Goal: Task Accomplishment & Management: Manage account settings

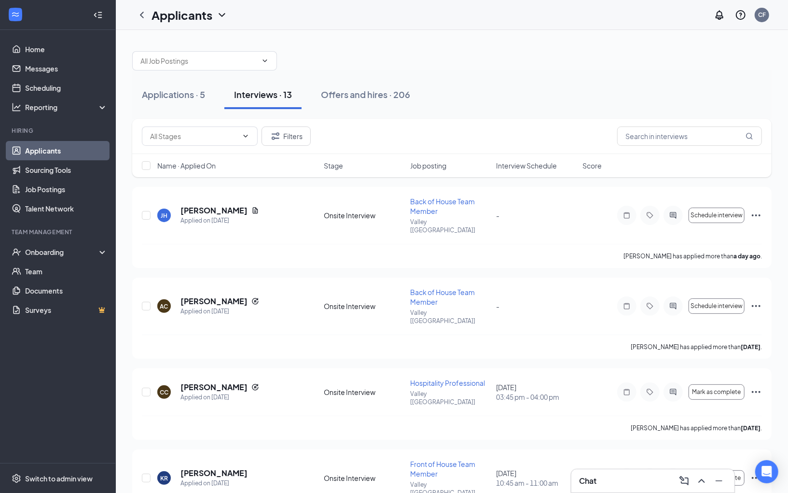
click at [539, 168] on span "Interview Schedule" at bounding box center [526, 166] width 61 height 10
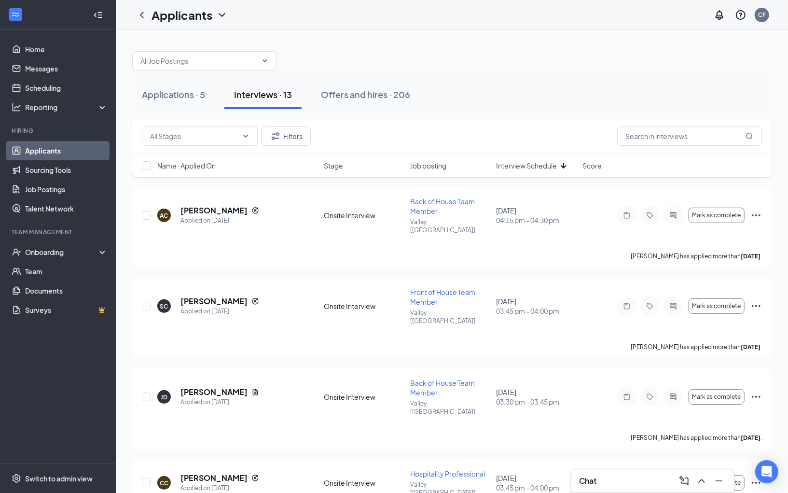
click at [511, 168] on span "Interview Schedule" at bounding box center [526, 166] width 61 height 10
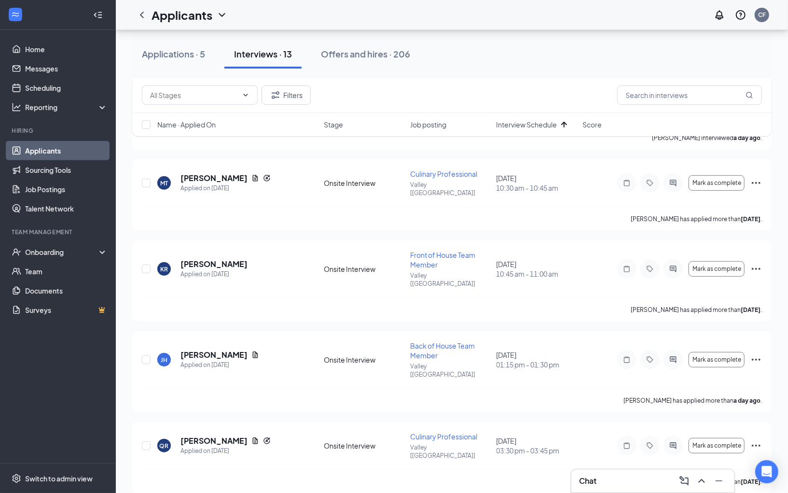
scroll to position [209, 0]
click at [199, 258] on h5 "[PERSON_NAME]" at bounding box center [213, 263] width 67 height 11
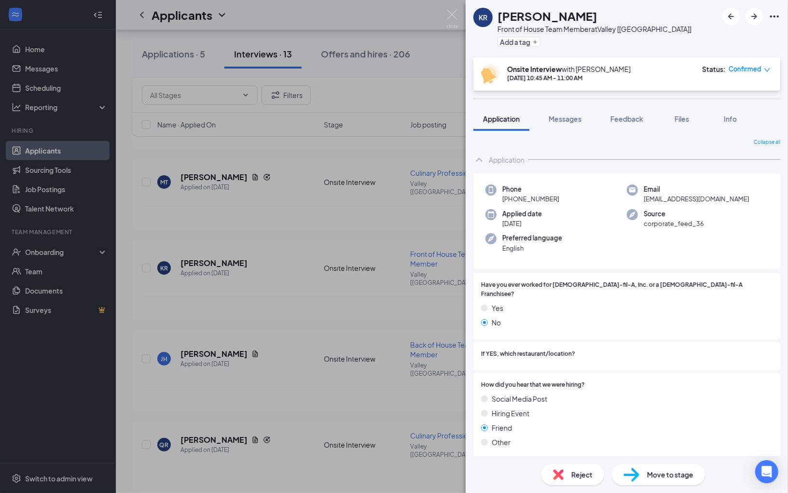
click at [363, 276] on div "KR [PERSON_NAME] Front of House Team Member at Valley [[GEOGRAPHIC_DATA]] Add a…" at bounding box center [394, 246] width 788 height 493
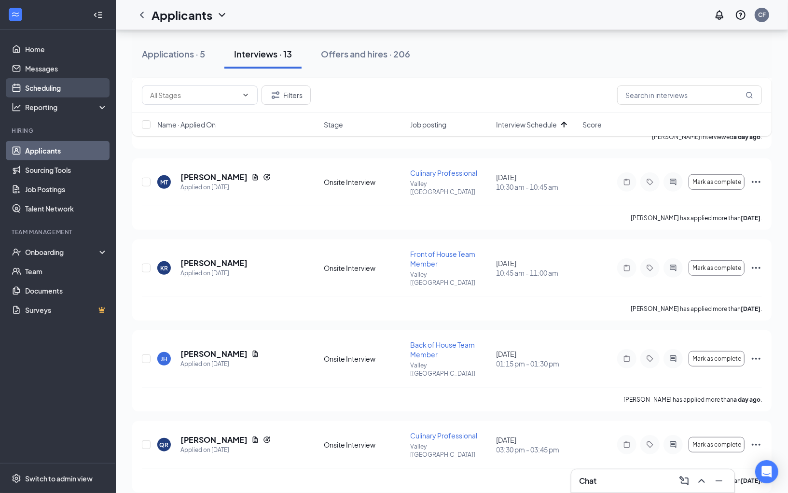
click at [53, 85] on link "Scheduling" at bounding box center [66, 87] width 83 height 19
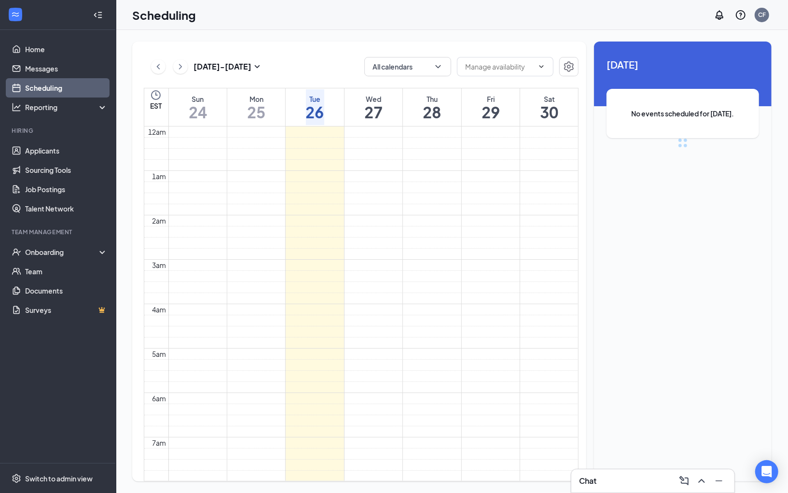
scroll to position [474, 0]
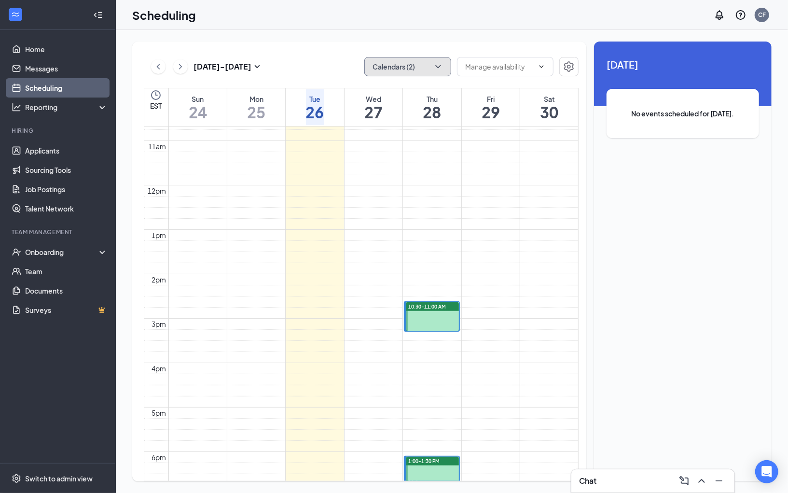
click at [406, 66] on button "Calendars (2)" at bounding box center [407, 66] width 87 height 19
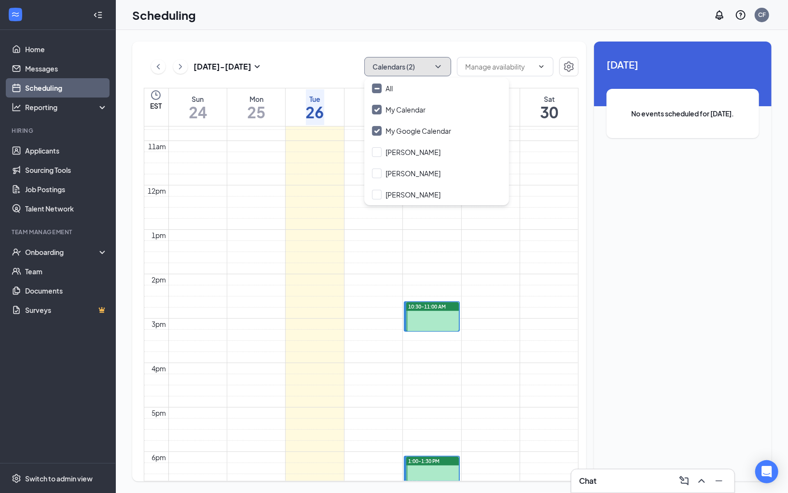
click at [316, 74] on td at bounding box center [373, 68] width 410 height 11
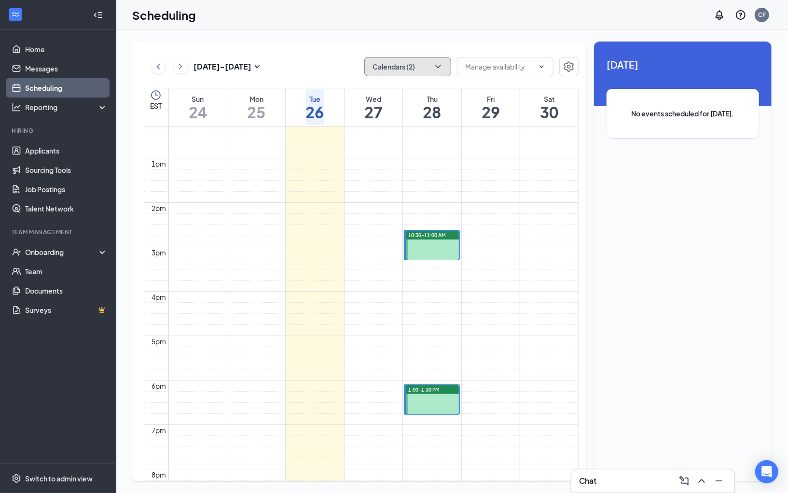
scroll to position [550, 0]
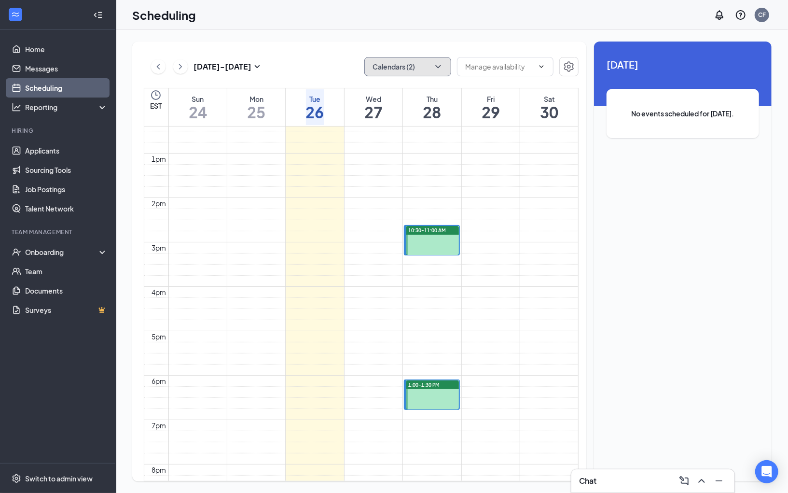
click at [393, 61] on button "Calendars (2)" at bounding box center [407, 66] width 87 height 19
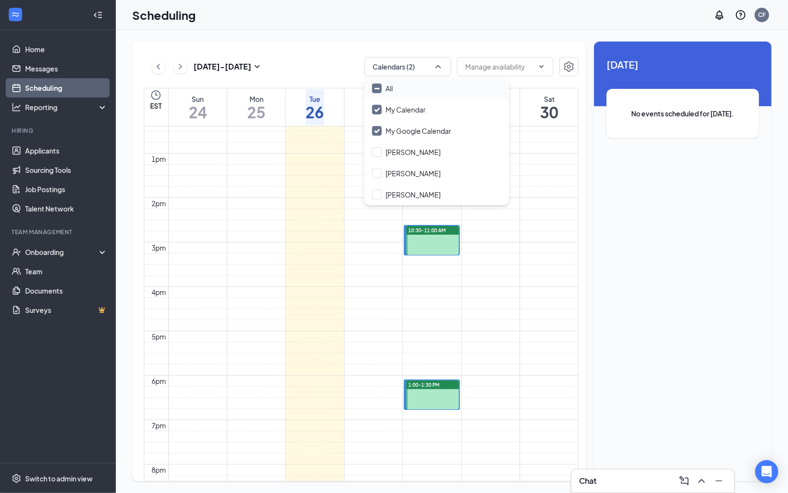
click at [378, 89] on input "All" at bounding box center [382, 88] width 21 height 10
checkbox input "true"
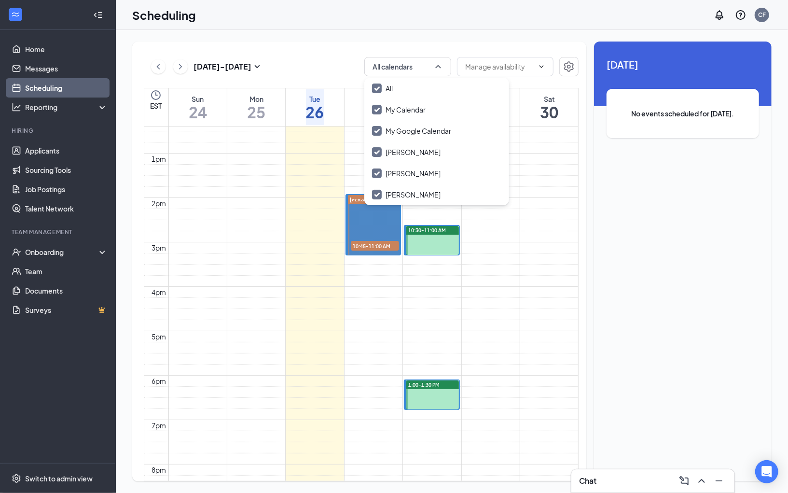
click at [319, 87] on td at bounding box center [373, 81] width 410 height 11
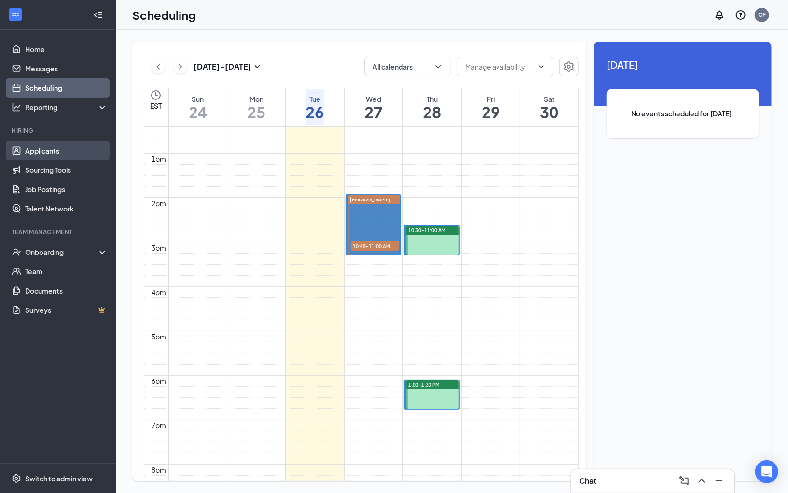
click at [48, 149] on link "Applicants" at bounding box center [66, 150] width 83 height 19
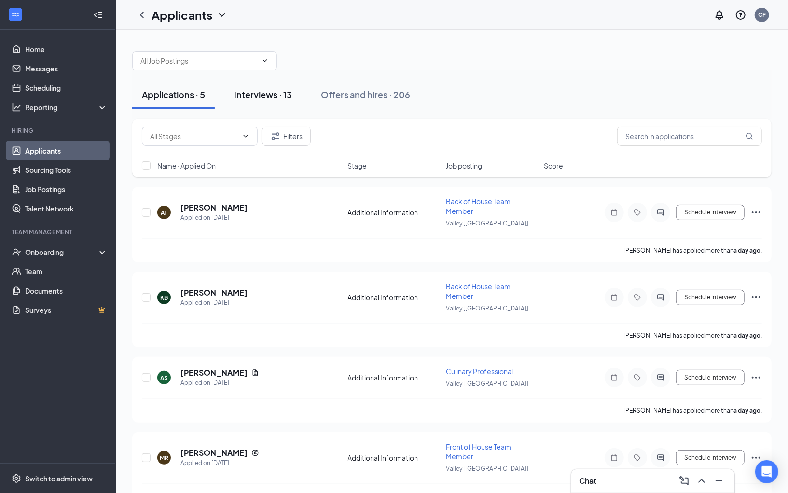
click at [268, 100] on button "Interviews · 13" at bounding box center [262, 94] width 77 height 29
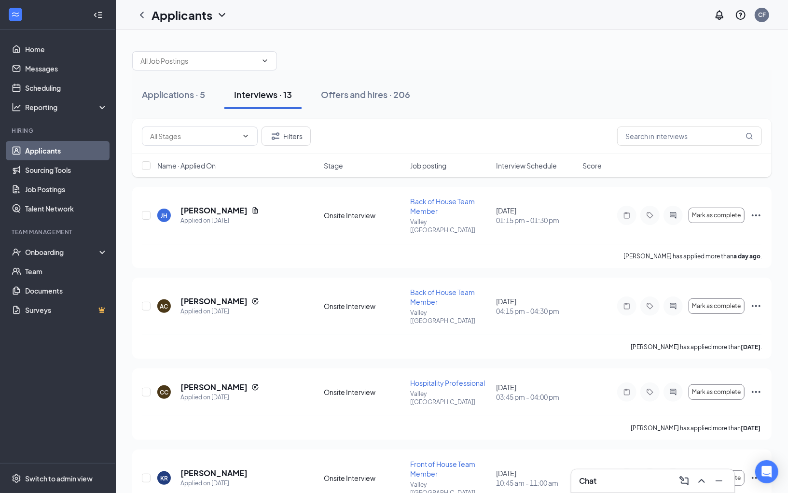
click at [534, 172] on div "Name · Applied On Stage Job posting Interview Schedule Score" at bounding box center [451, 165] width 639 height 23
click at [527, 169] on span "Interview Schedule" at bounding box center [526, 166] width 61 height 10
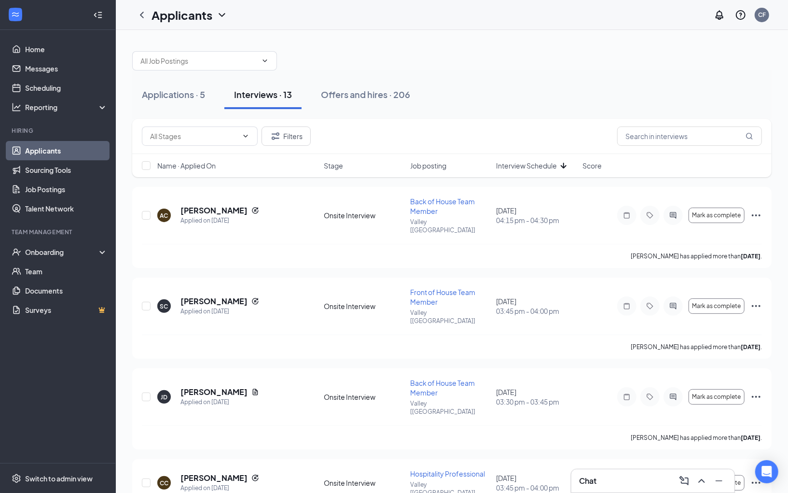
click at [527, 169] on span "Interview Schedule" at bounding box center [526, 166] width 61 height 10
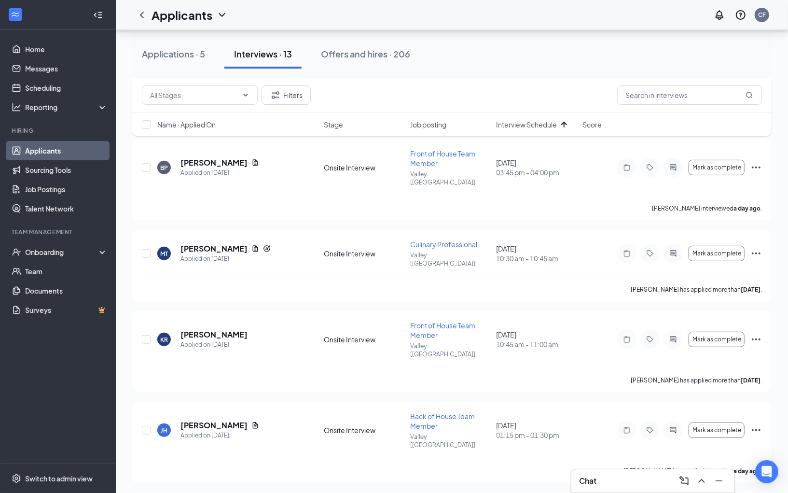
scroll to position [144, 0]
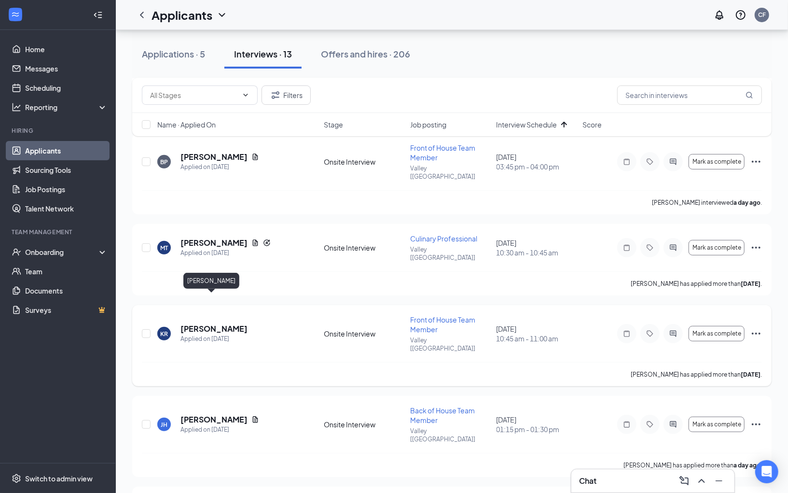
click at [214, 323] on h5 "[PERSON_NAME]" at bounding box center [213, 328] width 67 height 11
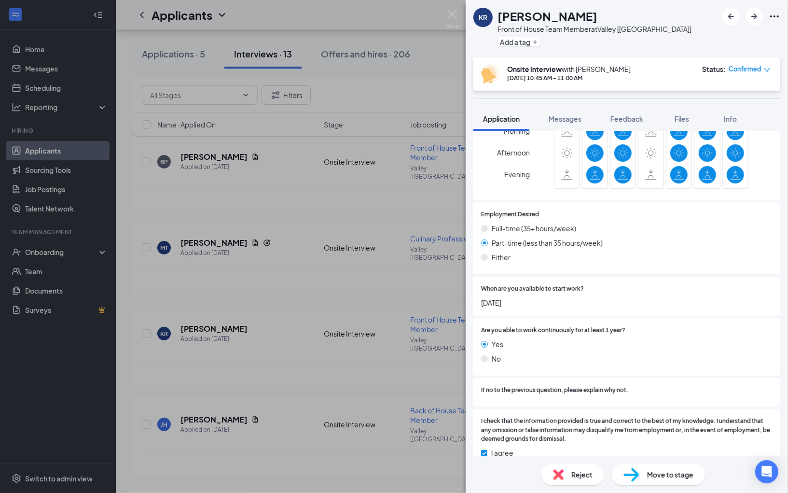
scroll to position [1218, 0]
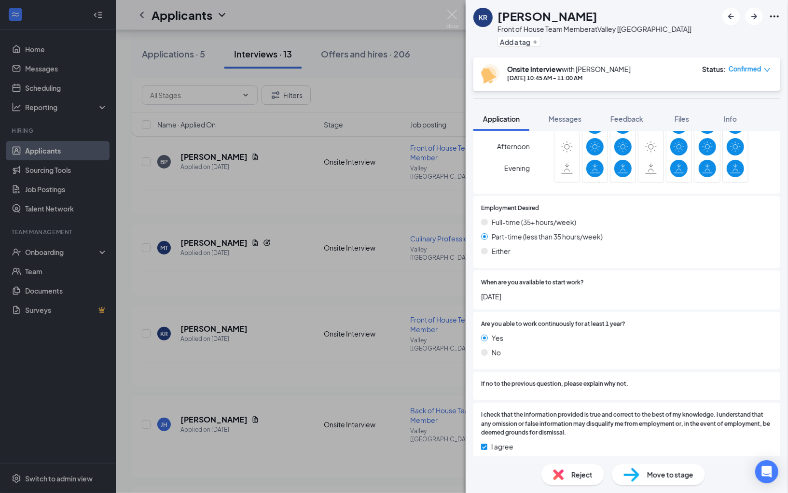
click at [350, 279] on div "KR [PERSON_NAME] Front of House Team Member at Valley [[GEOGRAPHIC_DATA]] Add a…" at bounding box center [394, 246] width 788 height 493
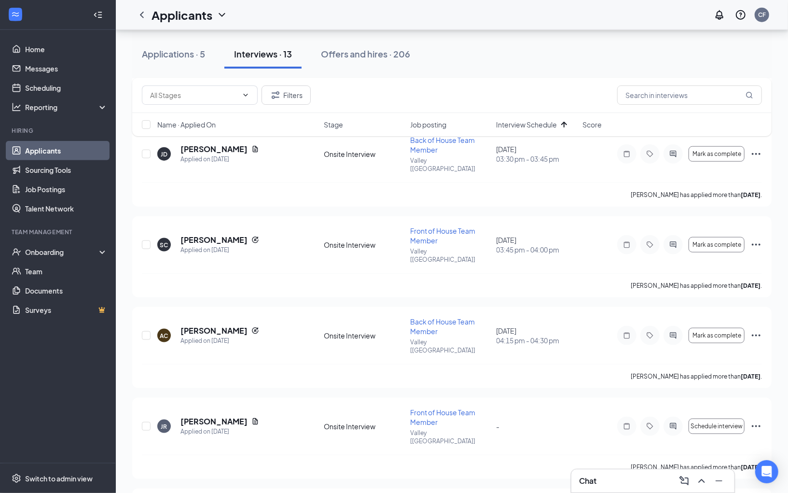
scroll to position [676, 0]
